Goal: Task Accomplishment & Management: Complete application form

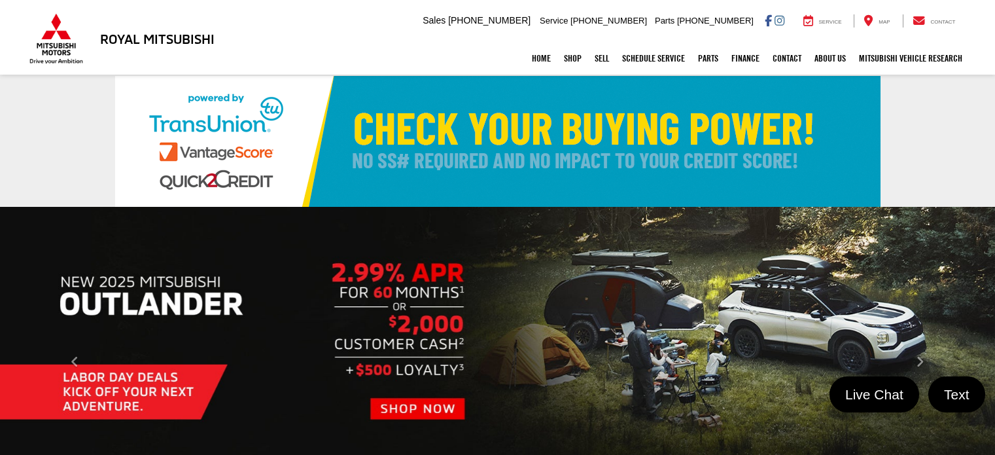
select select "English"
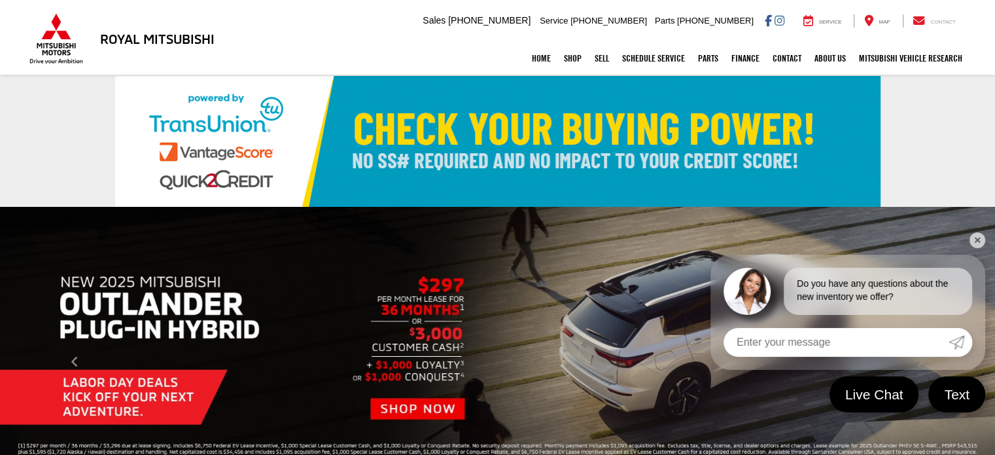
click at [933, 20] on span "Contact" at bounding box center [942, 22] width 25 height 6
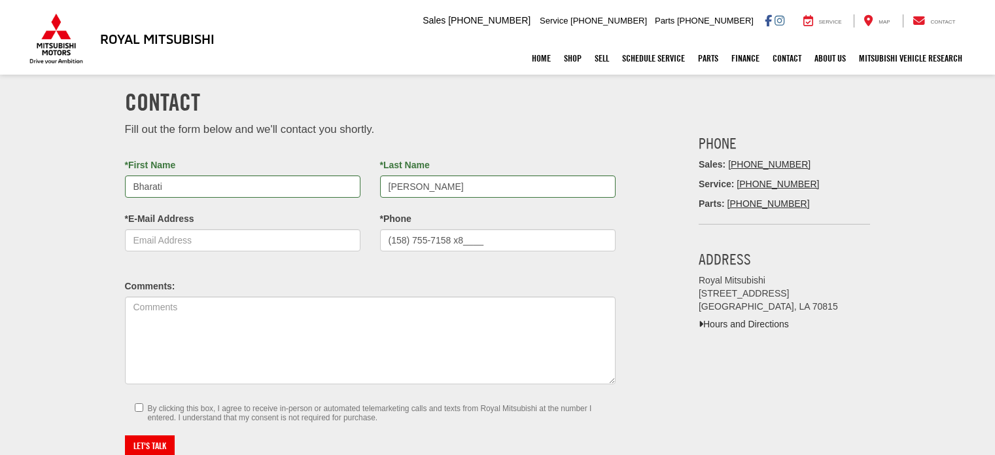
select select "English"
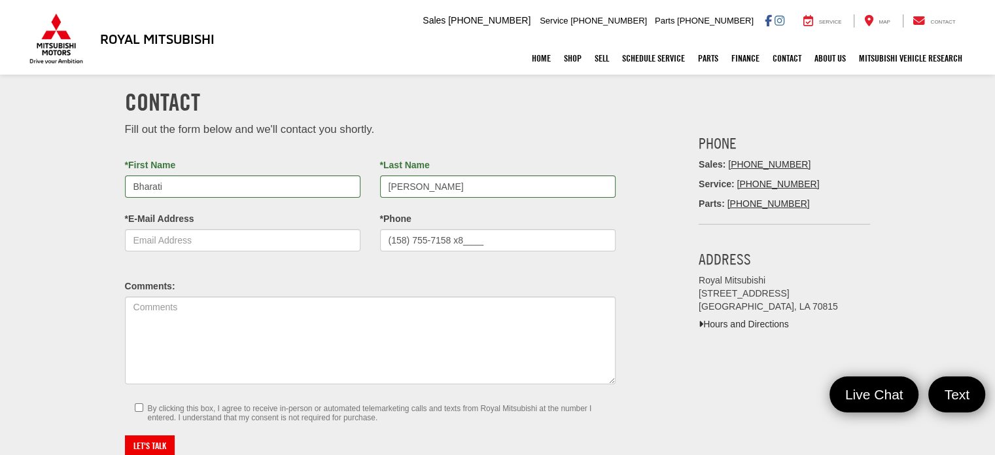
drag, startPoint x: 475, startPoint y: 235, endPoint x: 383, endPoint y: 240, distance: 92.4
click at [383, 240] on input "(158) 755-7158 x8____" at bounding box center [497, 240] width 235 height 22
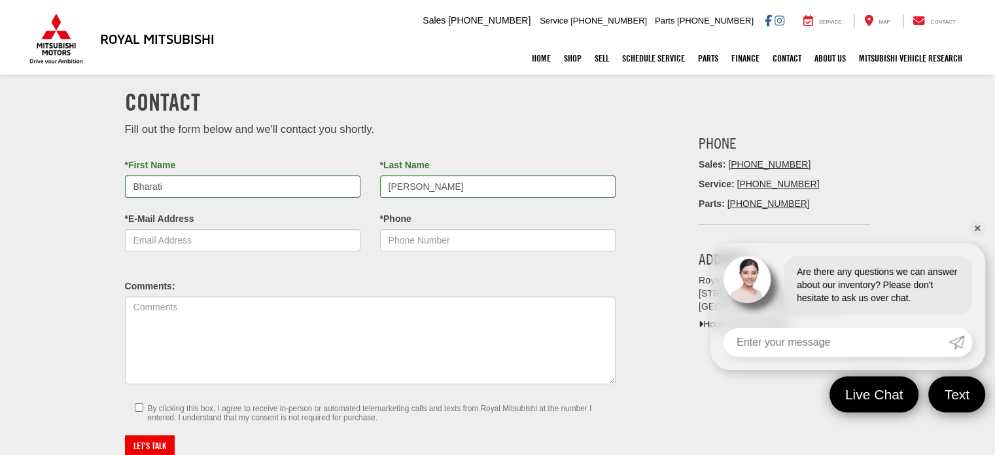
click at [440, 235] on input "*Phone" at bounding box center [497, 240] width 235 height 22
click at [419, 239] on input "*Phone" at bounding box center [497, 240] width 235 height 22
click at [435, 295] on div "Comments:" at bounding box center [370, 332] width 491 height 104
click at [481, 241] on input "*Phone" at bounding box center [497, 240] width 235 height 22
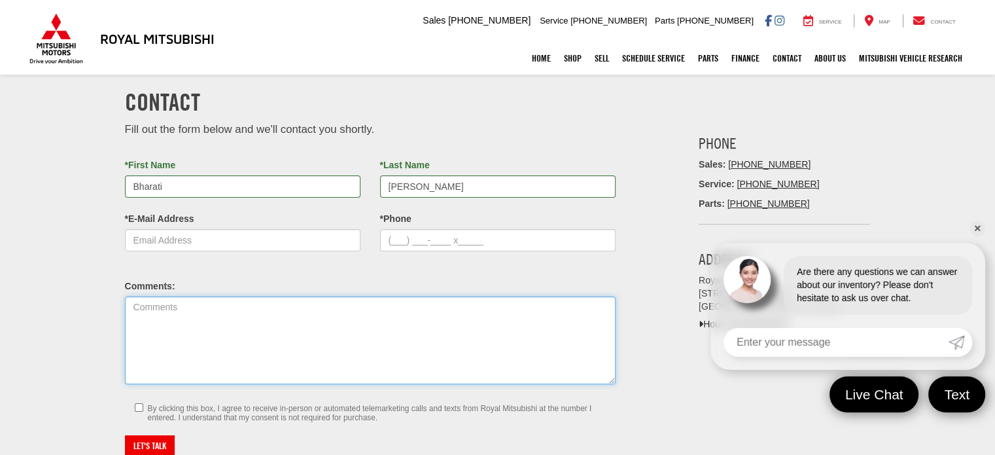
click at [458, 300] on textarea "Comments:" at bounding box center [370, 340] width 491 height 88
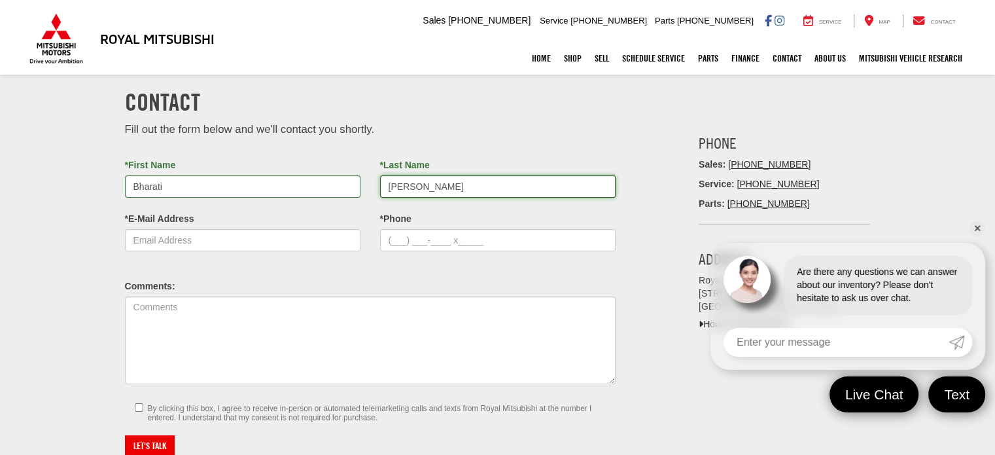
click at [498, 180] on input "Ayyalasomayajula" at bounding box center [497, 186] width 235 height 22
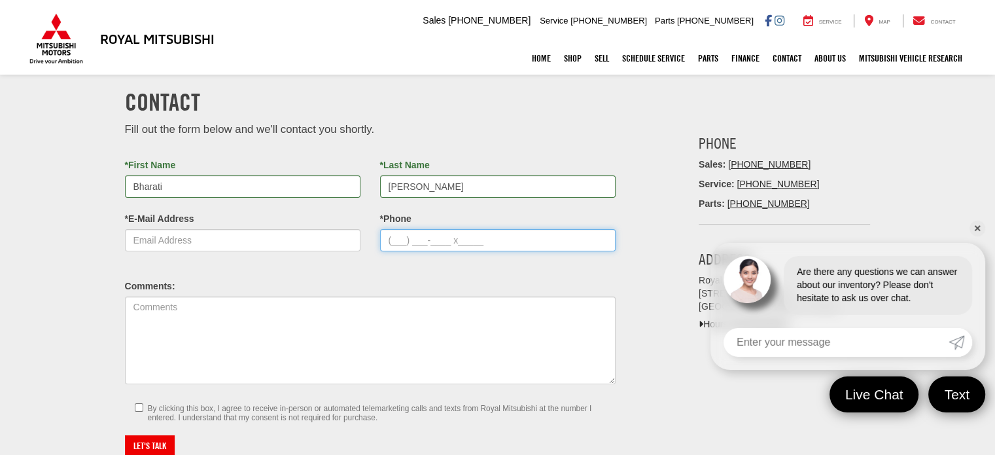
click at [500, 240] on input "*Phone" at bounding box center [497, 240] width 235 height 22
click at [413, 239] on input "*Phone" at bounding box center [497, 240] width 235 height 22
click at [412, 238] on input "*Phone" at bounding box center [497, 240] width 235 height 22
click at [479, 247] on input "*Phone" at bounding box center [497, 240] width 235 height 22
click at [405, 237] on input "*Phone" at bounding box center [497, 240] width 235 height 22
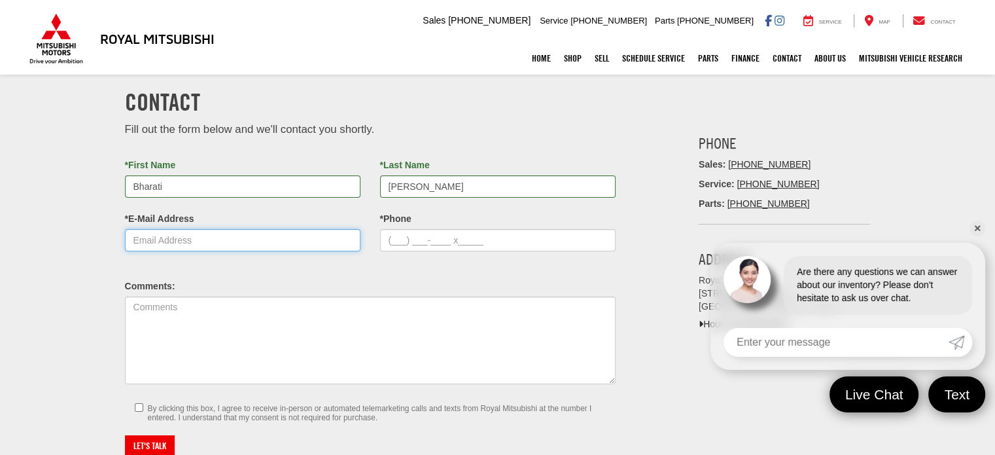
click at [242, 243] on input "*E-Mail Address" at bounding box center [242, 240] width 235 height 22
type input "[EMAIL_ADDRESS][DOMAIN_NAME]"
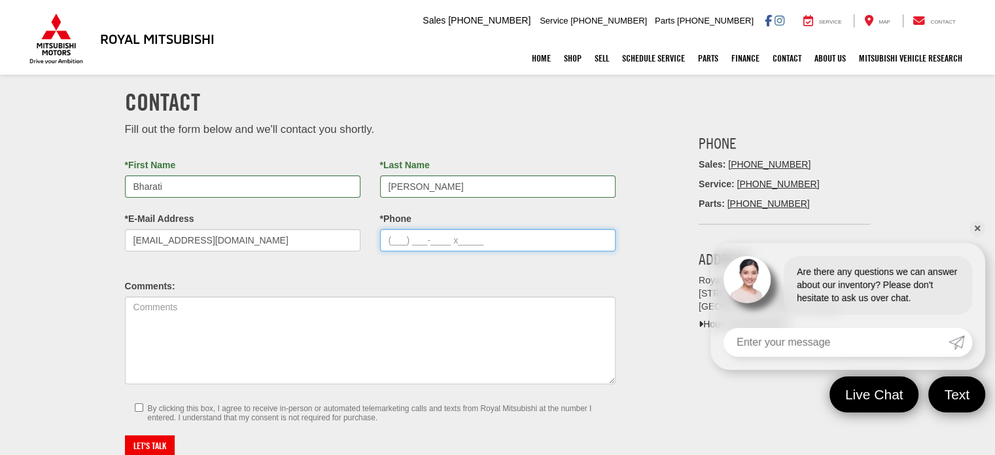
click at [543, 237] on input "*Phone" at bounding box center [497, 240] width 235 height 22
click at [395, 236] on input "*Phone" at bounding box center [497, 240] width 235 height 22
type input "(587) 557-1588"
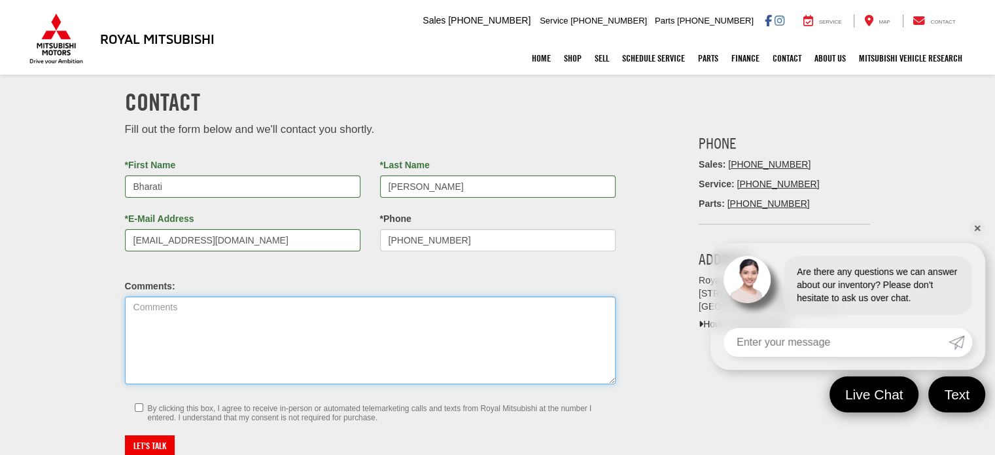
click at [292, 322] on textarea "Comments:" at bounding box center [370, 340] width 491 height 88
paste textarea "I am looking for a used car in a price range of $5000. If you have any, can you…"
type textarea "I am looking for a used car in a price range of $5000. If you have any, can you…"
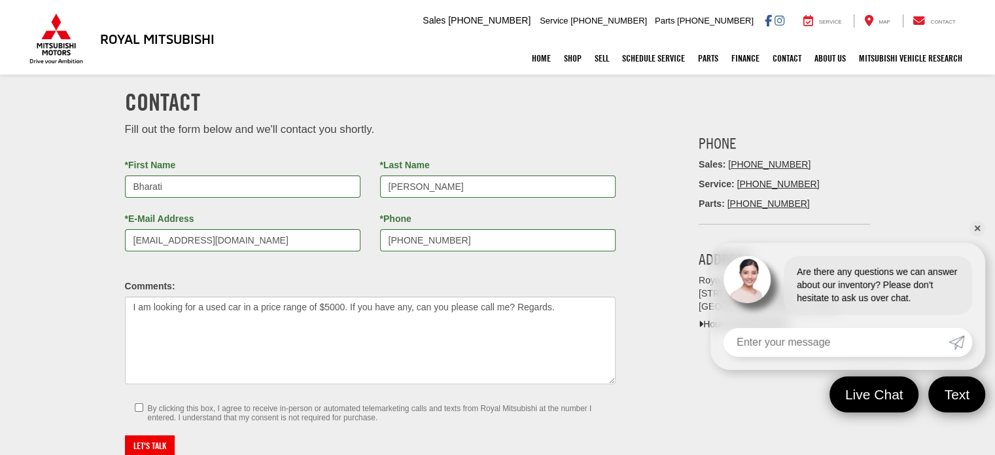
click at [154, 408] on small "By clicking this box, I agree to receive in-person or automated telemarketing c…" at bounding box center [377, 413] width 458 height 18
click at [143, 408] on input "By clicking this box, I agree to receive in-person or automated telemarketing c…" at bounding box center [139, 407] width 9 height 9
checkbox input "true"
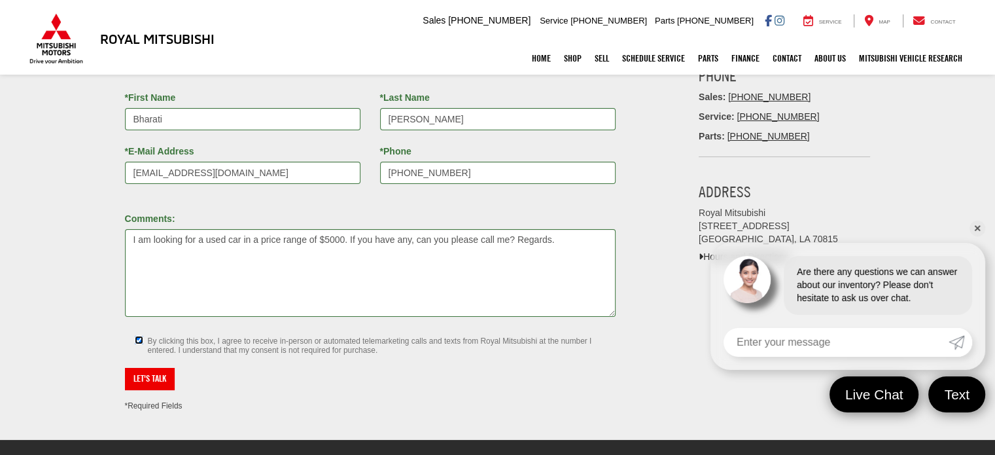
scroll to position [121, 0]
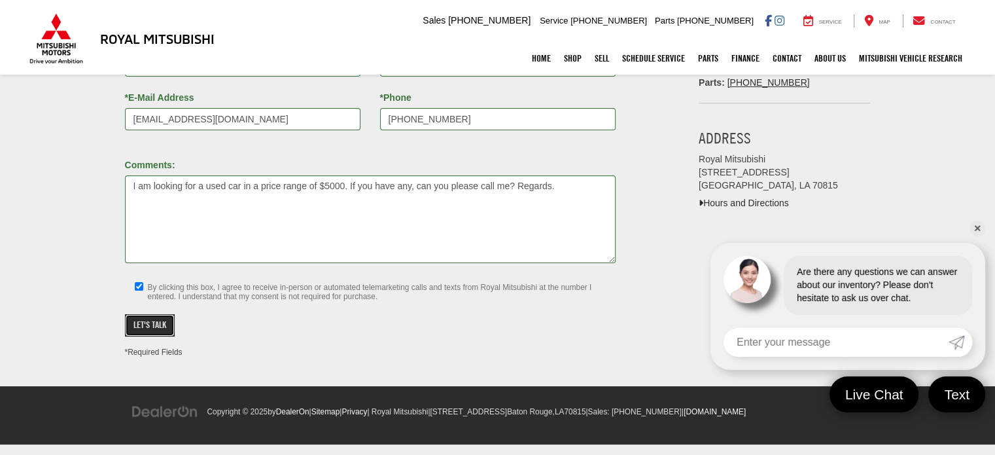
click at [150, 316] on button "Let's Talk" at bounding box center [150, 325] width 50 height 22
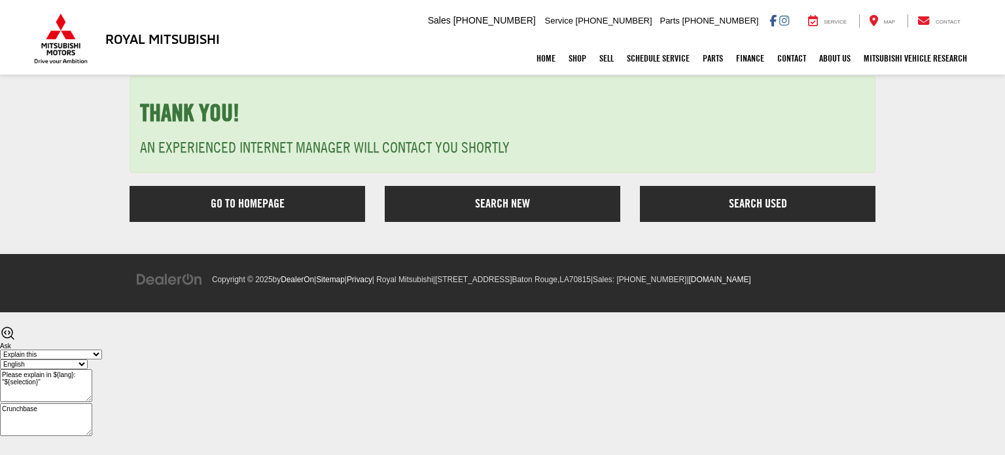
select select "English"
